Goal: Check status

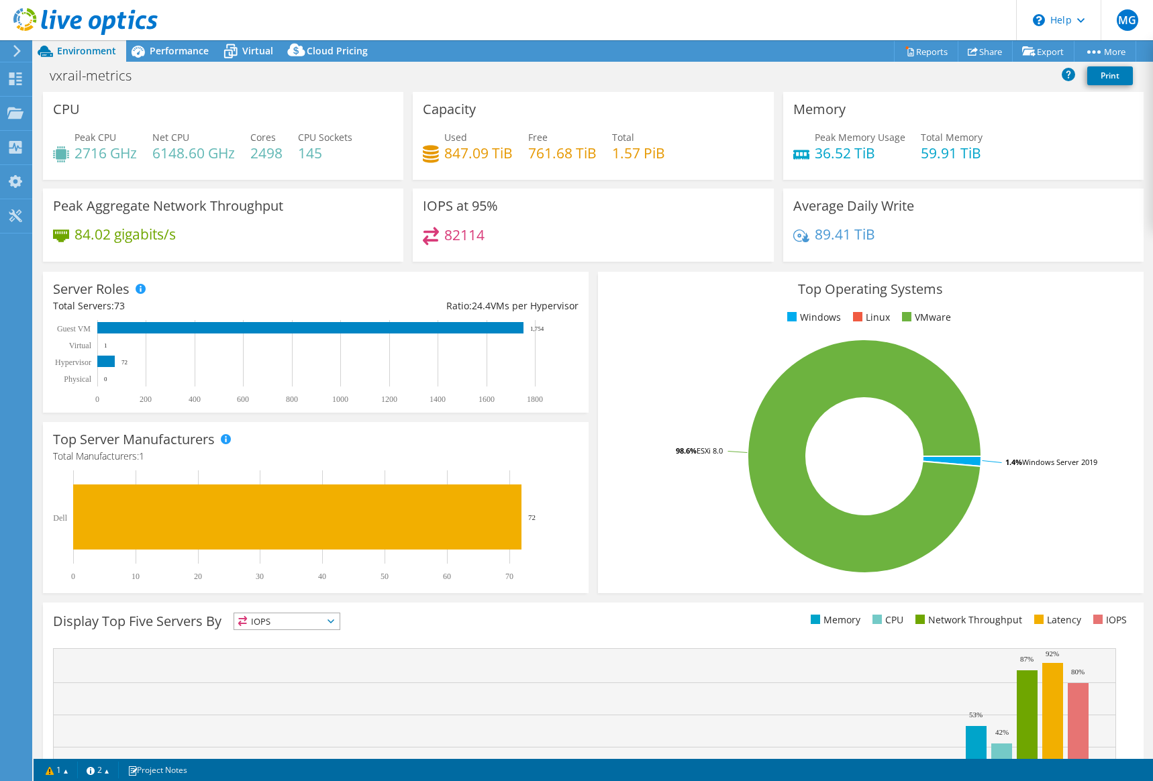
select select "USD"
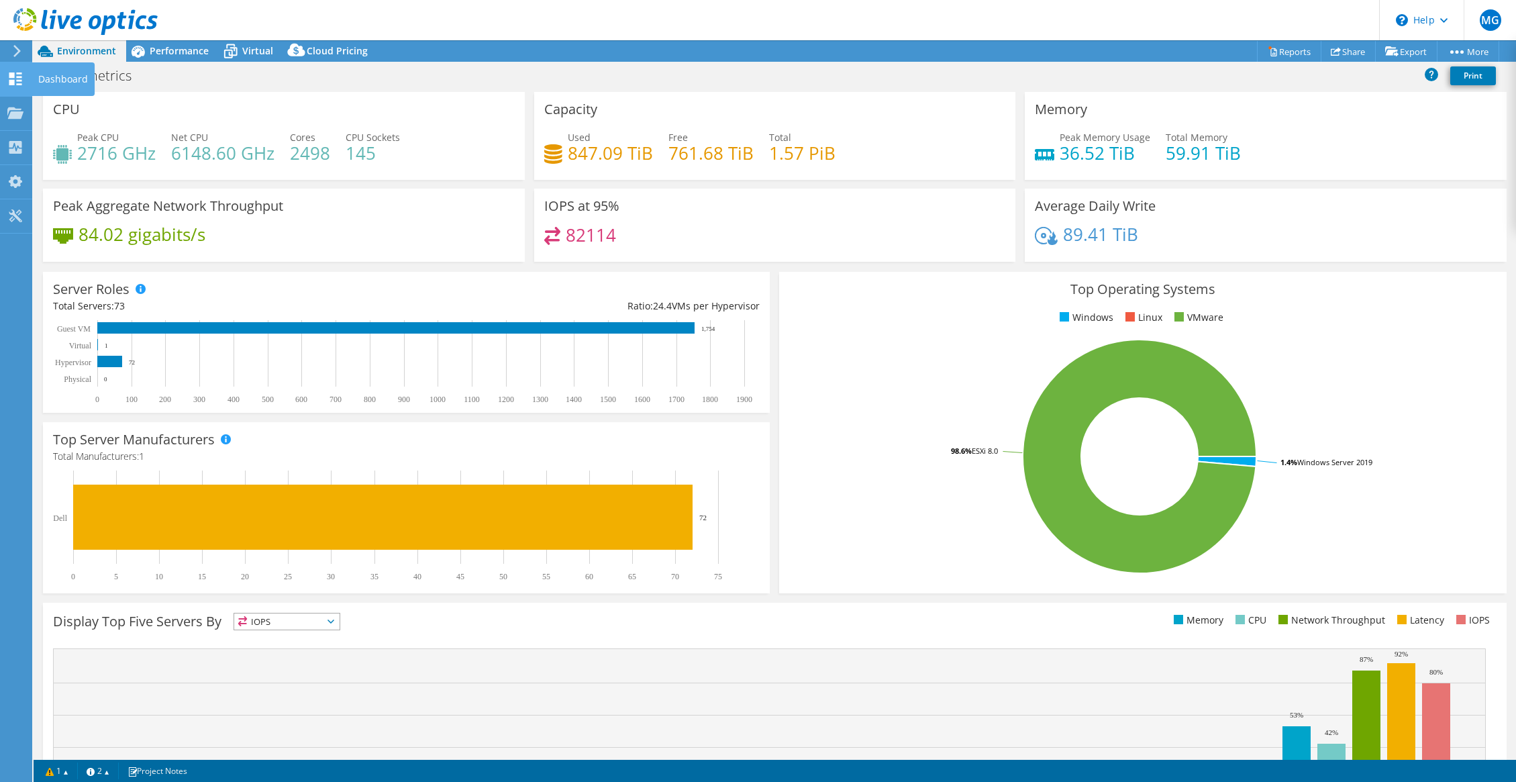
click at [14, 79] on icon at bounding box center [15, 78] width 16 height 13
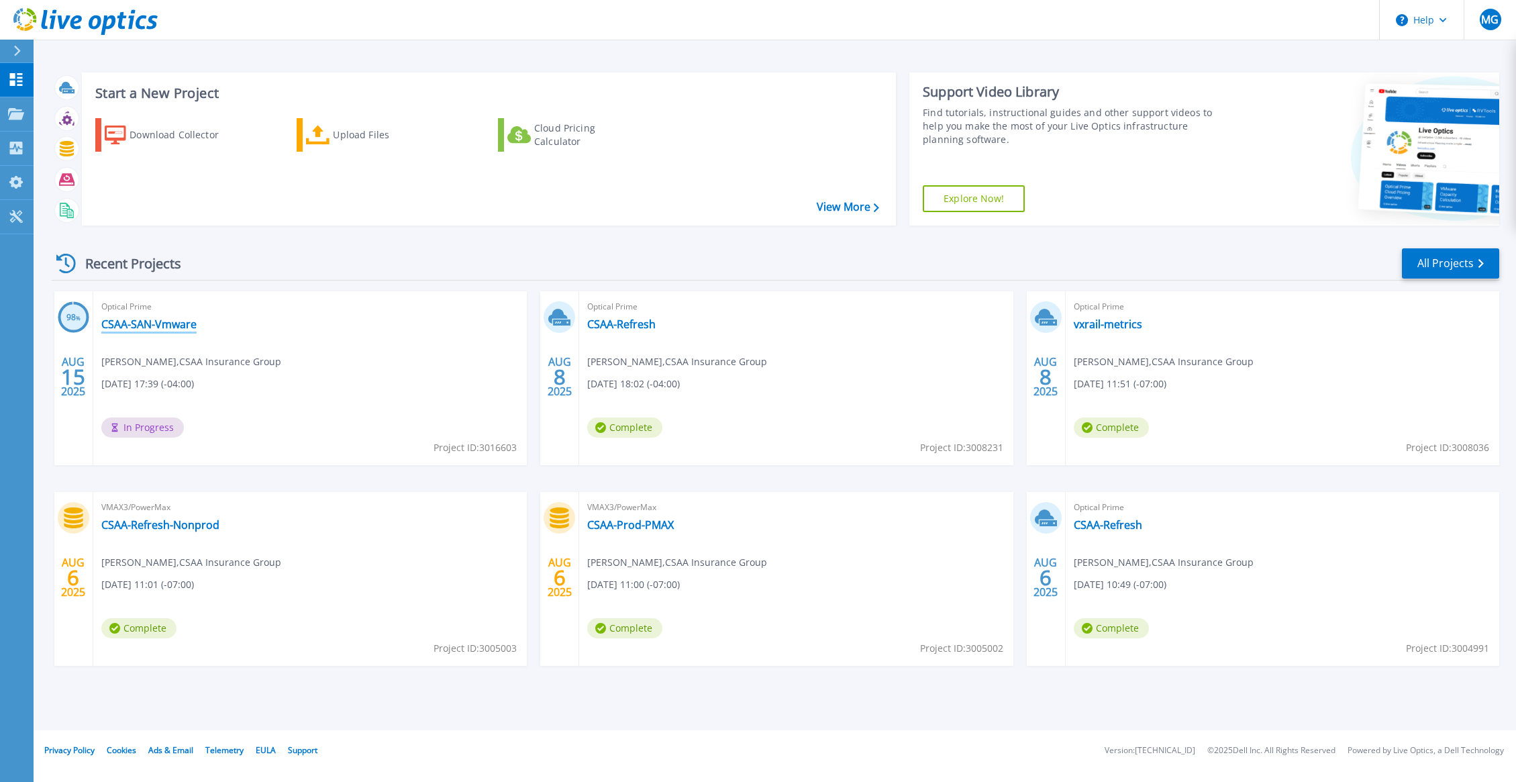
click at [117, 326] on link "CSAA-SAN-Vmware" at bounding box center [148, 323] width 95 height 13
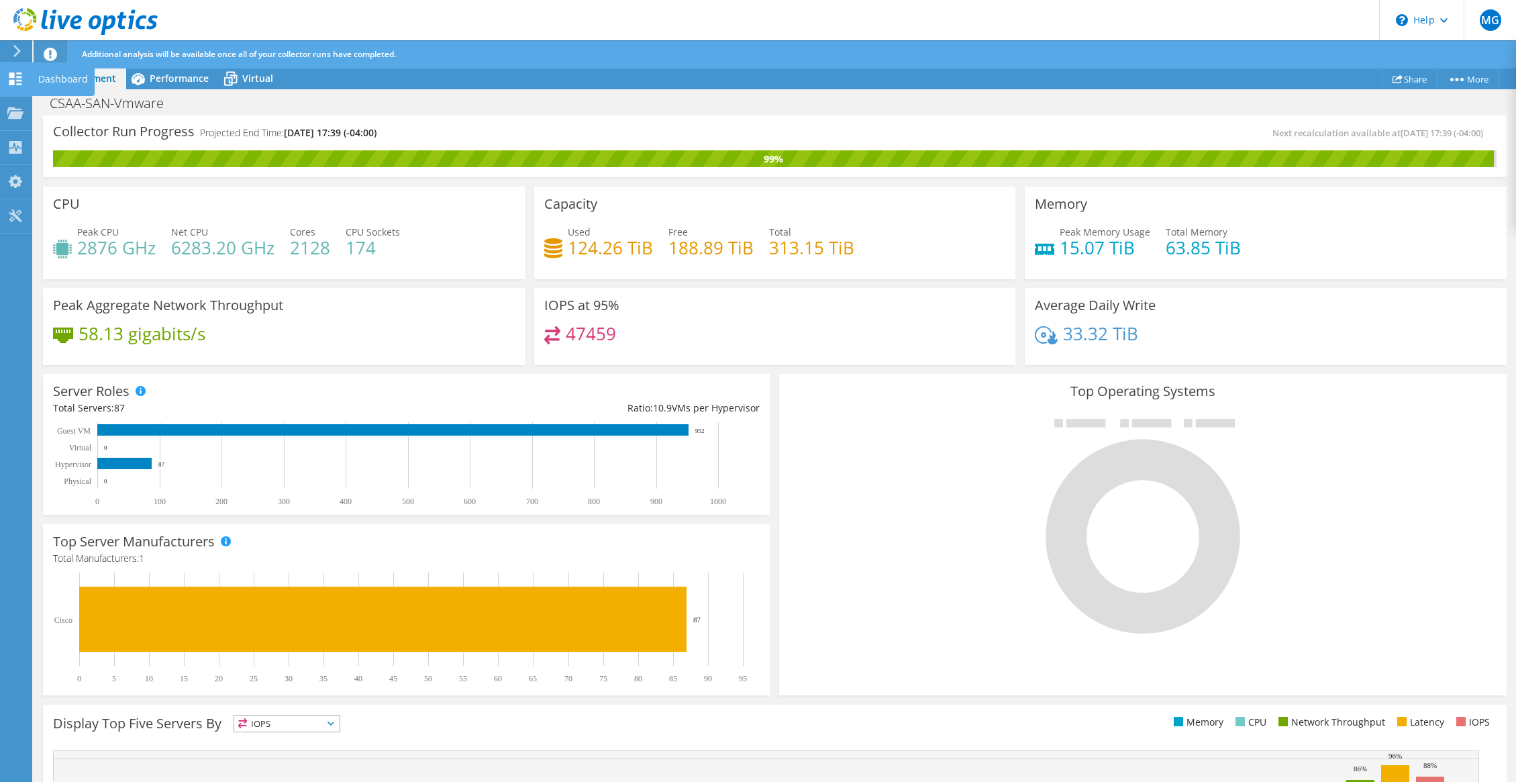
click at [19, 79] on icon at bounding box center [15, 78] width 16 height 13
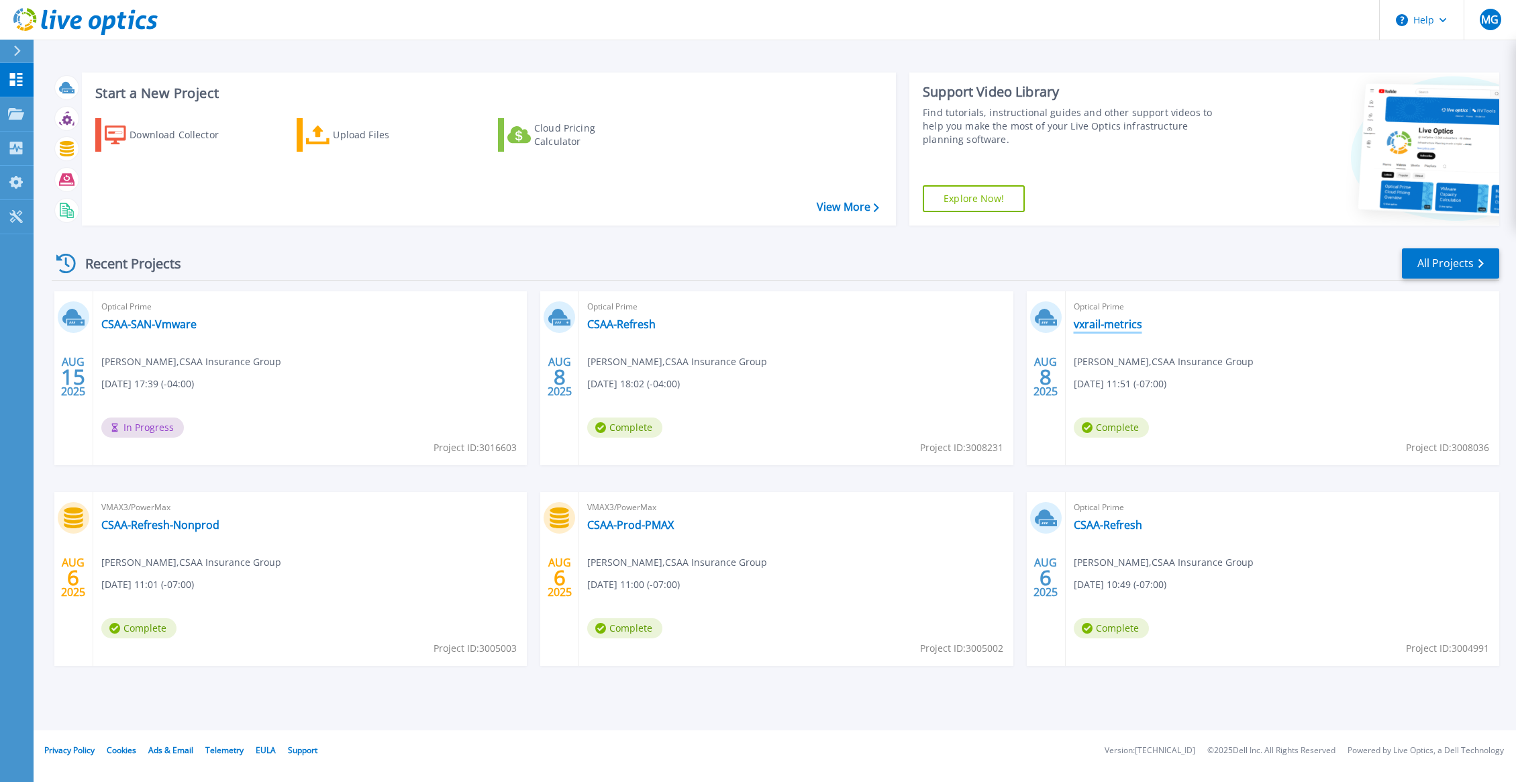
click at [1092, 323] on link "vxrail-metrics" at bounding box center [1108, 323] width 68 height 13
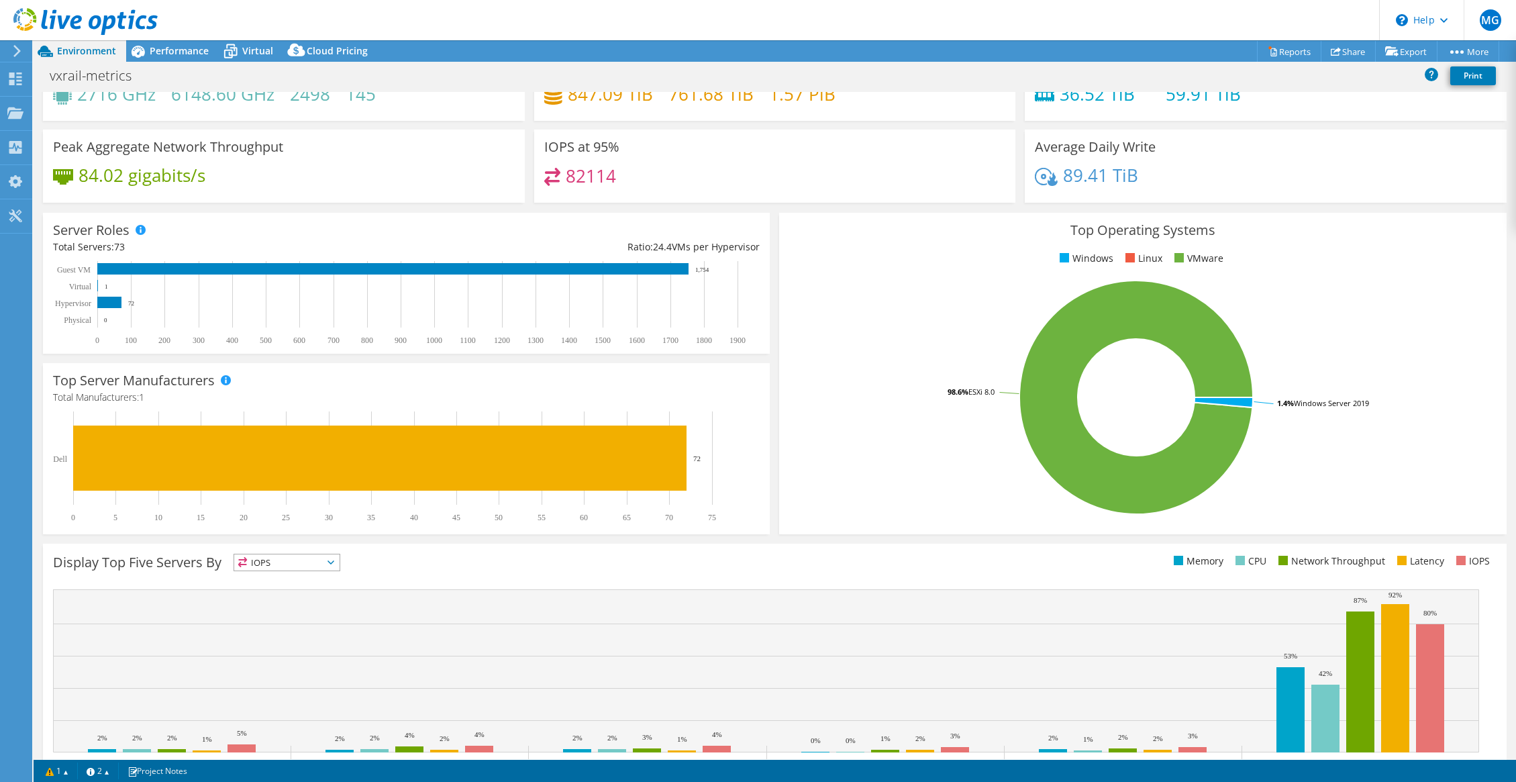
scroll to position [114, 0]
